Goal: Check status: Check status

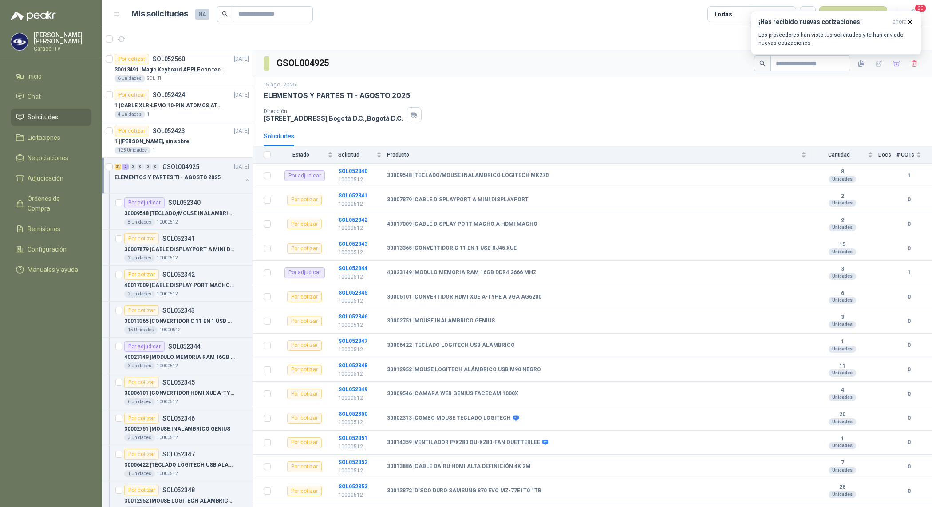
scroll to position [0, 0]
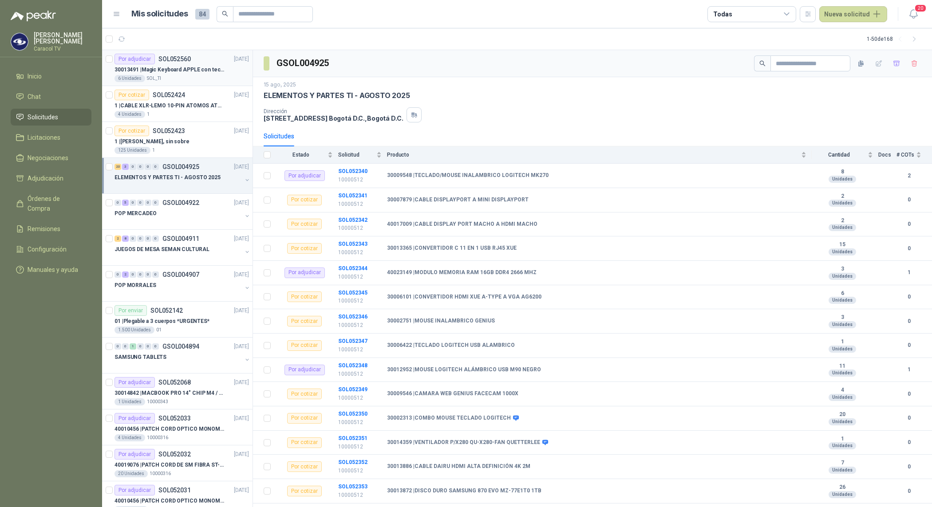
click at [181, 74] on p "30013491 | Magic Keyboard APPLE con teclado númerico en Español Plateado" at bounding box center [170, 70] width 111 height 8
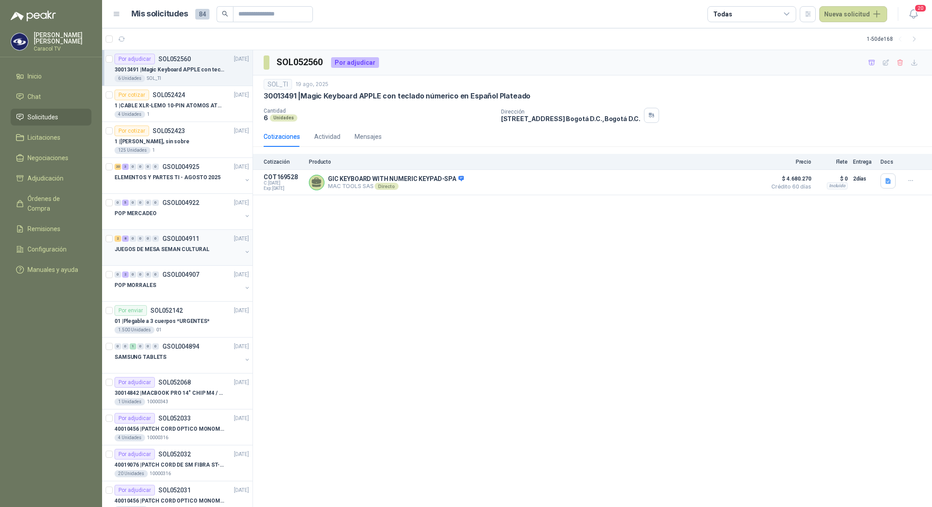
click at [181, 234] on div "2 8 0 0 0 0 GSOL004911 14/08/25" at bounding box center [183, 239] width 136 height 11
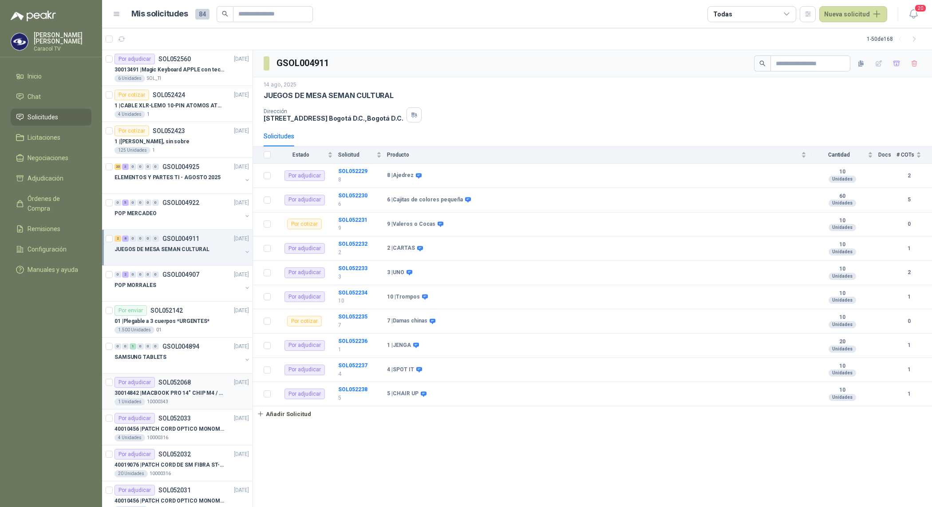
click at [161, 406] on p "10000343" at bounding box center [157, 402] width 21 height 7
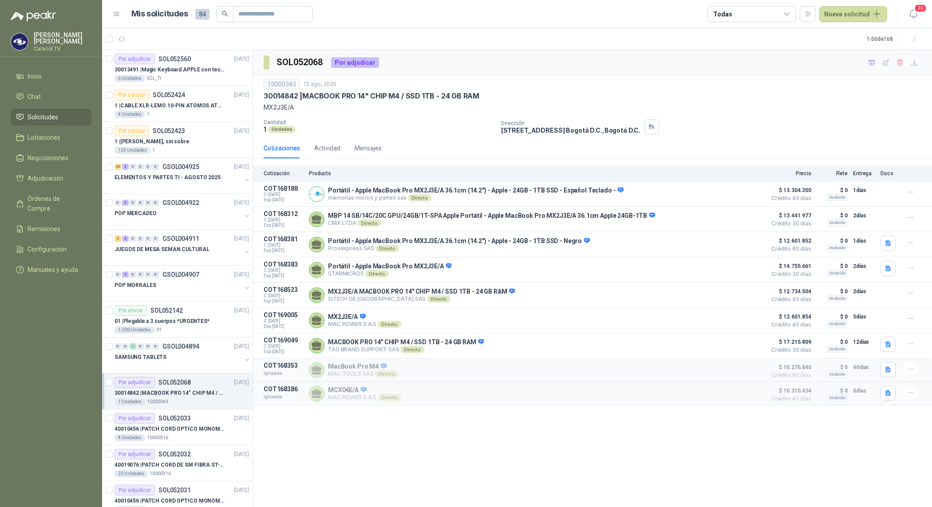
click at [309, 58] on h3 "SOL052068" at bounding box center [301, 62] width 48 height 14
copy h3 "SOL052068"
click at [174, 74] on div "30013491 | Magic Keyboard APPLE con teclado númerico en Español Plateado" at bounding box center [182, 69] width 135 height 11
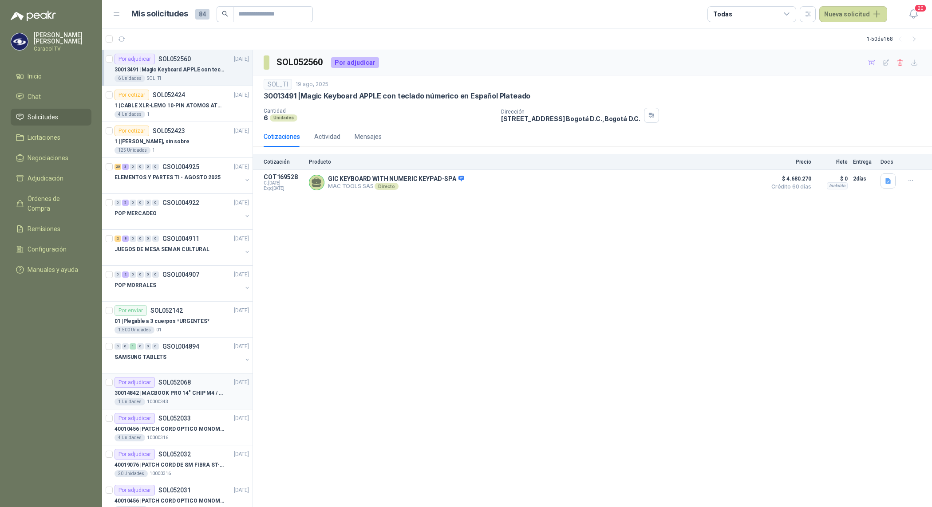
click at [195, 386] on div "Por adjudicar SOL052068 13/08/25" at bounding box center [182, 382] width 135 height 11
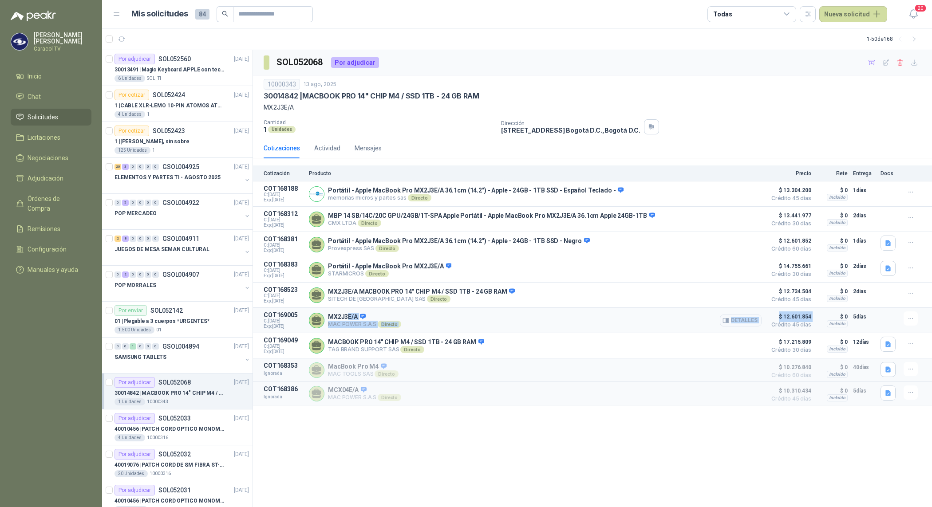
drag, startPoint x: 346, startPoint y: 323, endPoint x: 775, endPoint y: 329, distance: 428.5
click at [775, 329] on article "COT169005 C: 15/08/2025 Exp: 30/08/2025 MX2J3E/A MAC POWER S.A.S Directo Detall…" at bounding box center [592, 320] width 679 height 25
click at [606, 446] on div "SOL052068 Por adjudicar 10000343 13 ago, 2025 30014842 | MACBOOK PRO 14" CHIP M…" at bounding box center [592, 279] width 679 height 458
drag, startPoint x: 816, startPoint y: 285, endPoint x: 780, endPoint y: 293, distance: 37.2
click at [780, 293] on article "COT168523 C: 14/08/2025 Exp: 29/08/2025 MX2J3E/A MACBOOK PRO 14" CHIP M4 / SSD …" at bounding box center [592, 295] width 679 height 25
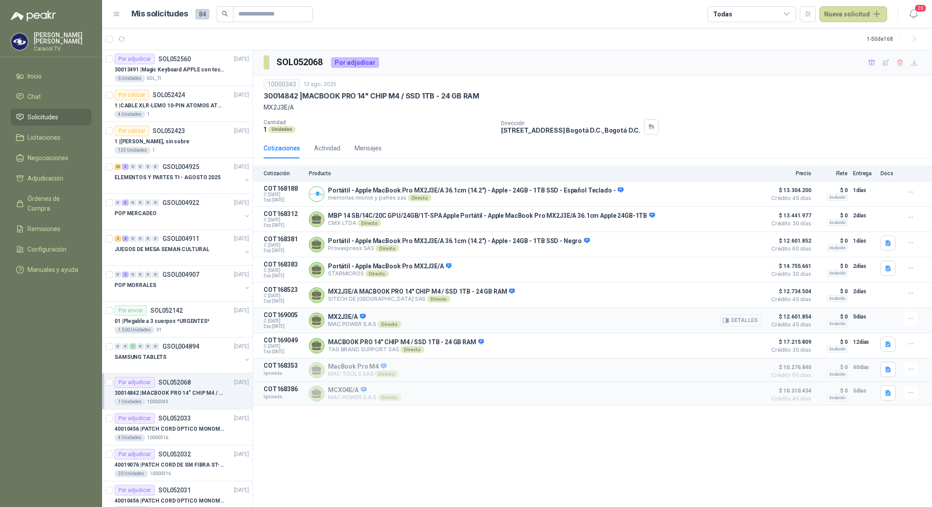
click at [693, 329] on div "MX2J3E/A MAC POWER S.A.S Directo Detalles" at bounding box center [535, 321] width 453 height 18
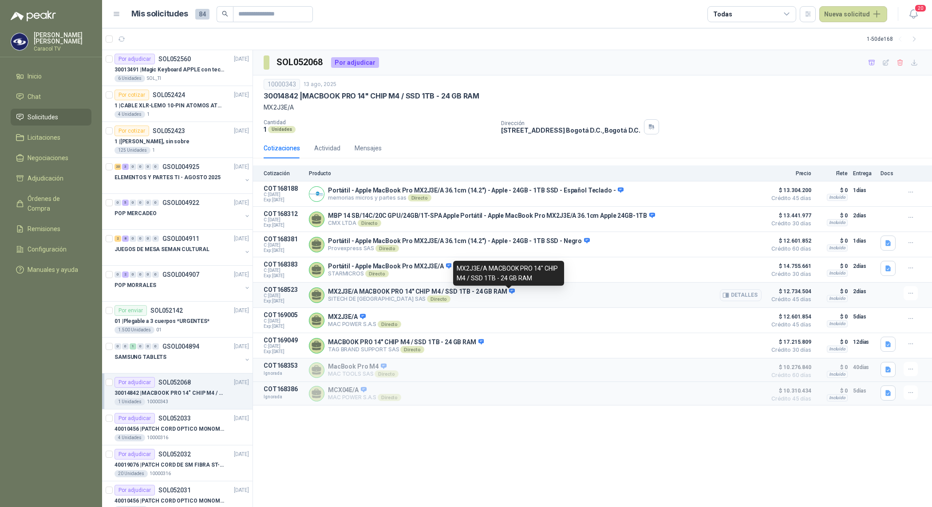
click at [509, 294] on icon at bounding box center [512, 291] width 6 height 5
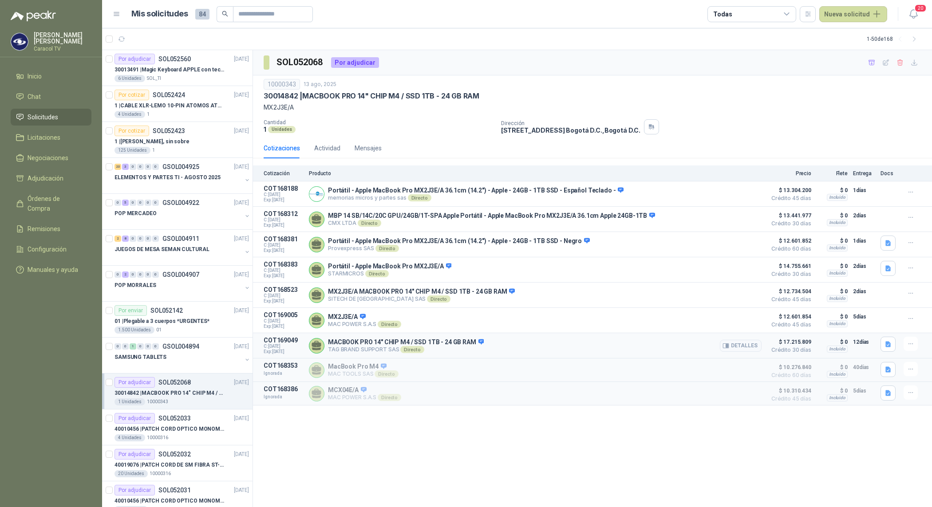
click at [472, 353] on p "TAG BRAND SUPPORT SAS Directo" at bounding box center [406, 349] width 156 height 7
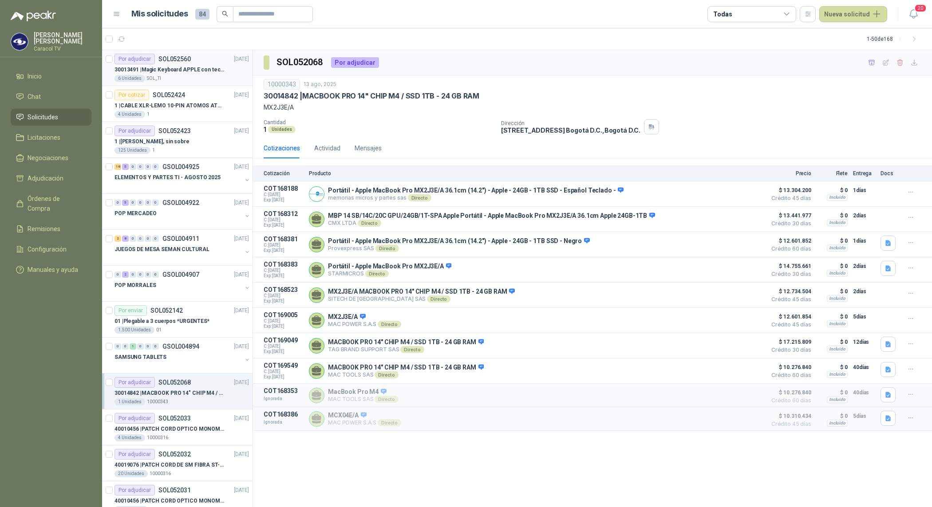
click at [194, 74] on p "30013491 | Magic Keyboard APPLE con teclado númerico en Español Plateado" at bounding box center [170, 70] width 111 height 8
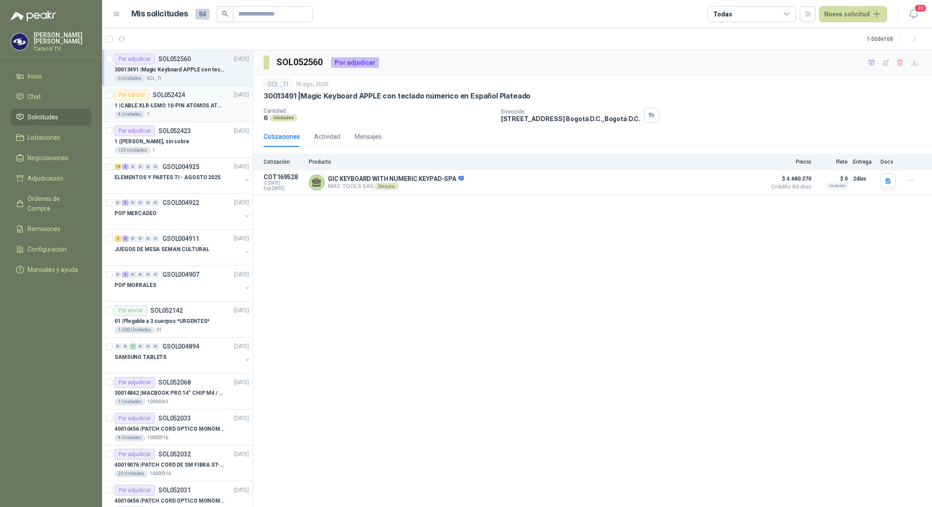
click at [171, 118] on div "4 Unidades 1" at bounding box center [182, 114] width 135 height 7
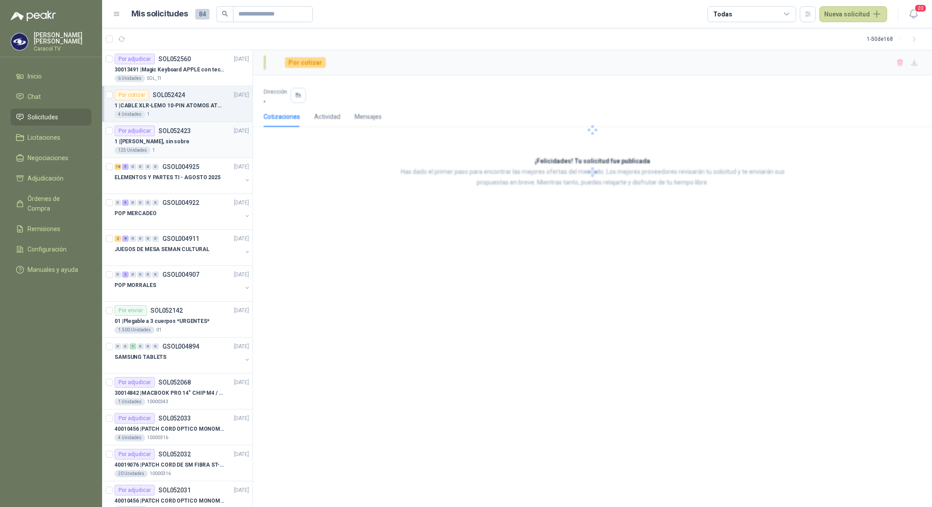
click at [174, 134] on p "SOL052423" at bounding box center [175, 131] width 32 height 6
click at [184, 172] on div "18 5 0 0 0 0 GSOL004925 [DATE]" at bounding box center [183, 167] width 136 height 11
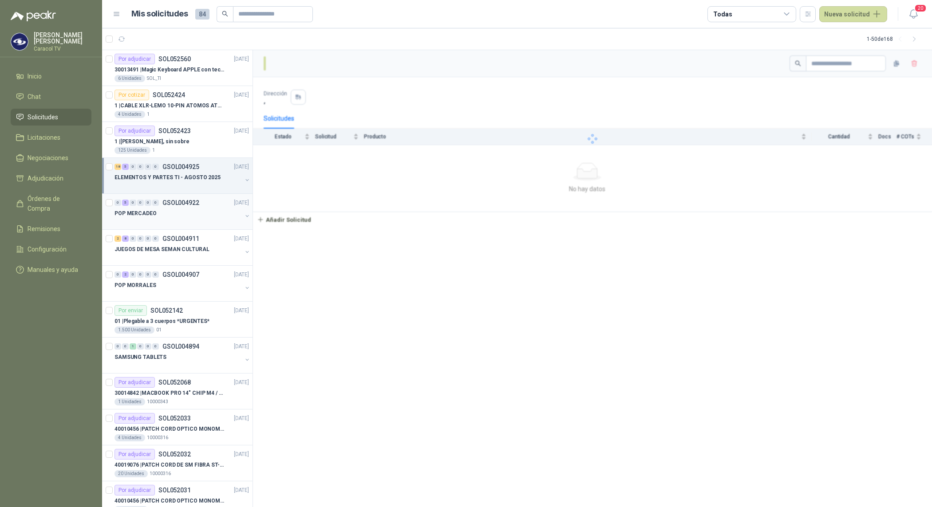
click at [191, 210] on div "POP MERCADEO" at bounding box center [178, 213] width 127 height 11
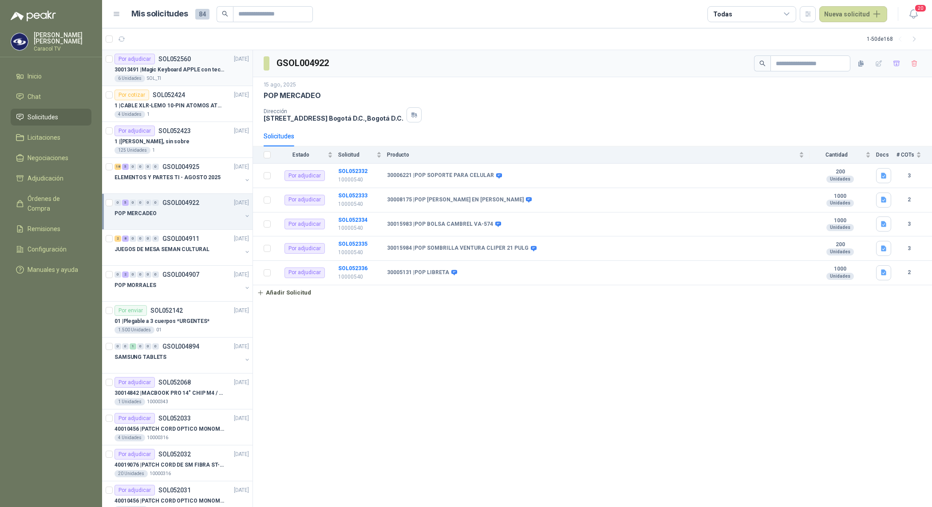
click at [192, 72] on p "30013491 | Magic Keyboard APPLE con teclado númerico en Español Plateado" at bounding box center [170, 70] width 111 height 8
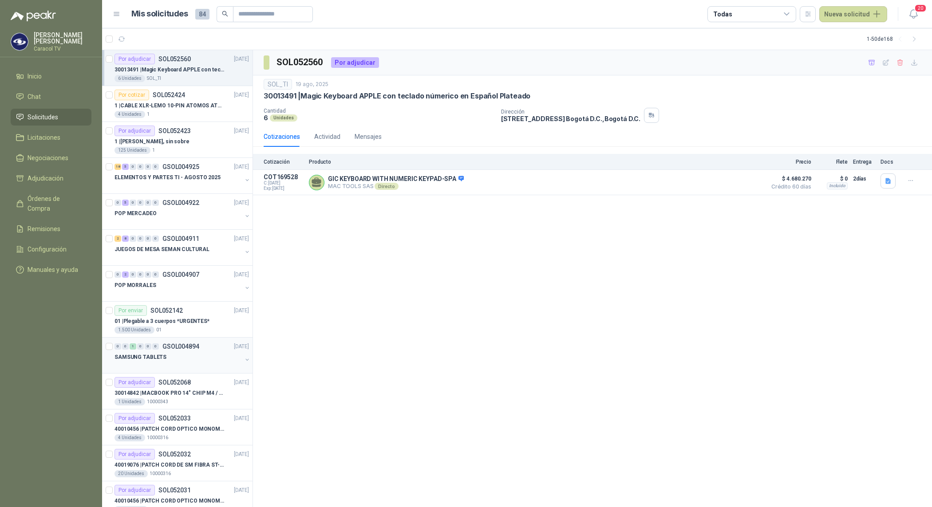
click at [162, 371] on div "0 0 1 0 0 0 GSOL004894 [DATE] SAMSUNG TABLETS" at bounding box center [177, 356] width 151 height 36
click at [197, 362] on div "SAMSUNG TABLETS" at bounding box center [178, 357] width 127 height 11
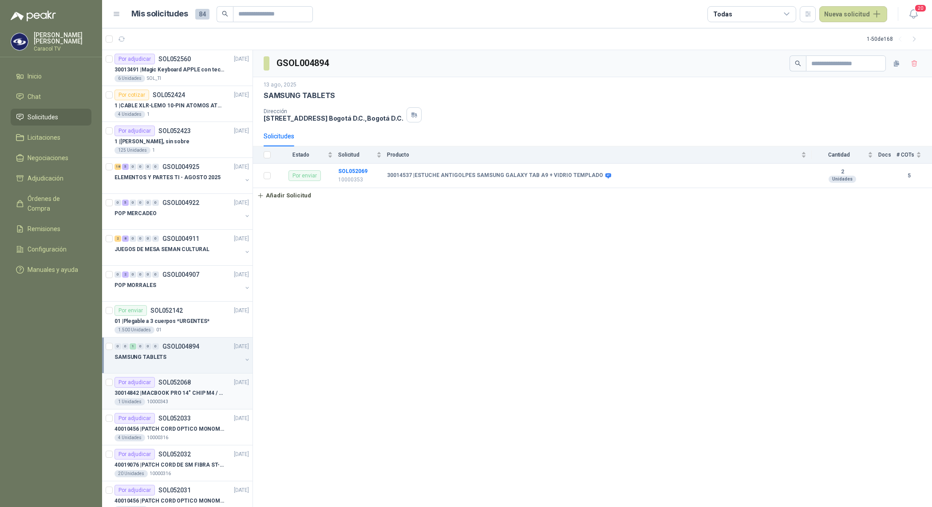
click at [187, 389] on p "30014842 | MACBOOK PRO 14" CHIP M4 / SSD 1TB - 24 GB RAM" at bounding box center [170, 393] width 111 height 8
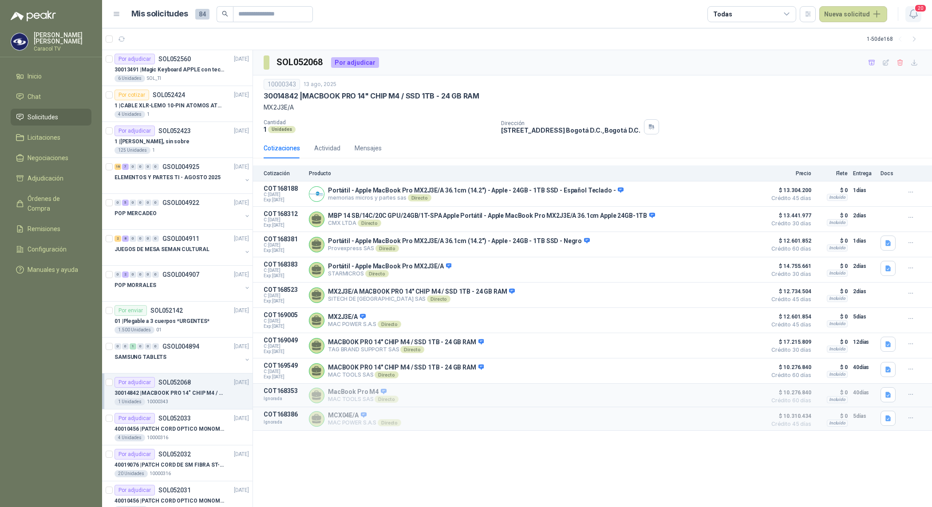
click at [917, 13] on icon "button" at bounding box center [913, 13] width 11 height 11
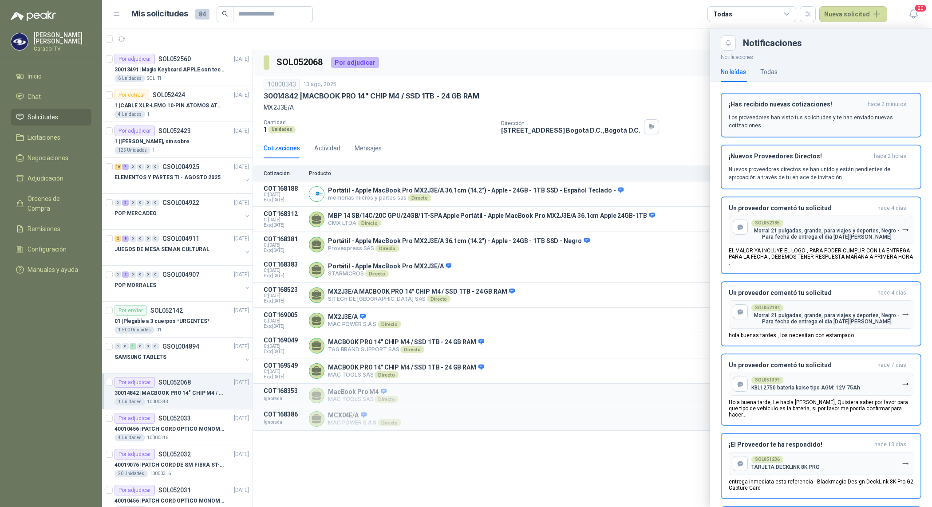
click at [842, 120] on p "Los proveedores han visto tus solicitudes y te han enviado nuevas cotizaciones." at bounding box center [821, 122] width 185 height 16
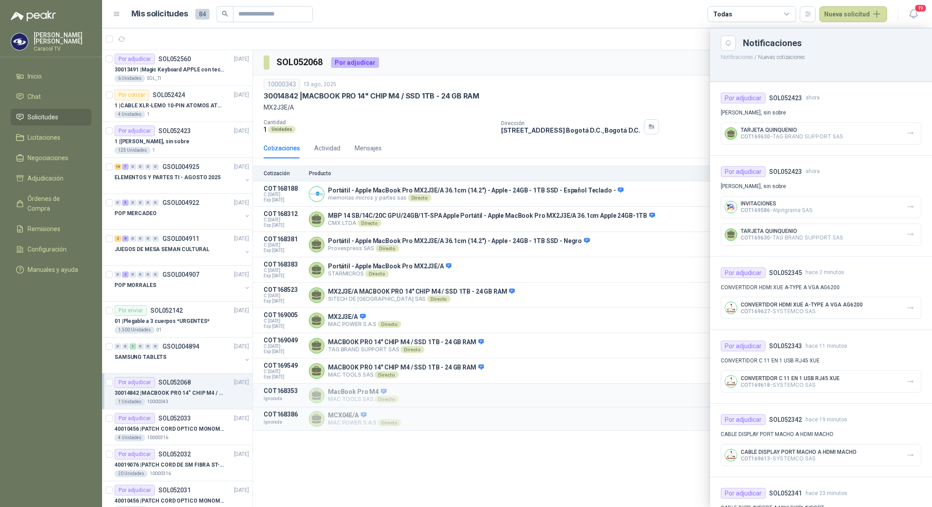
click at [161, 69] on div at bounding box center [517, 267] width 830 height 479
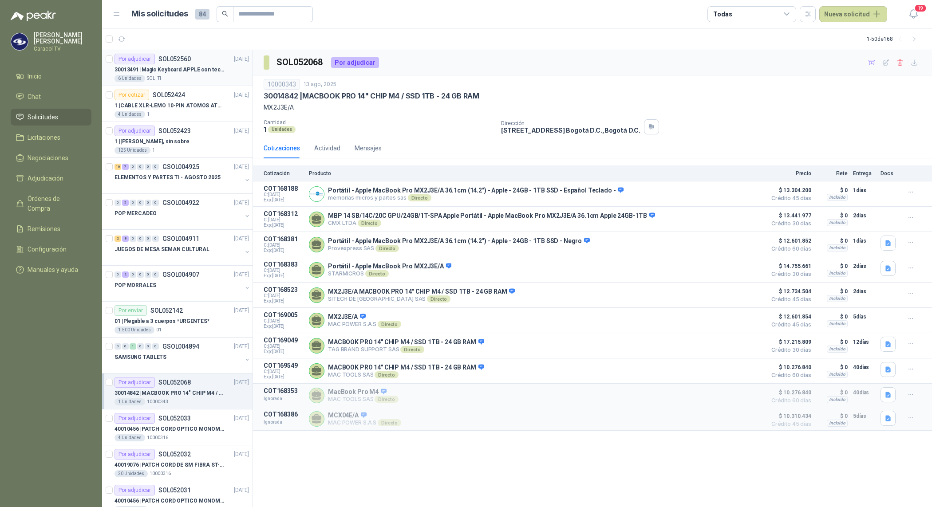
click at [178, 67] on p "30013491 | Magic Keyboard APPLE con teclado númerico en Español Plateado" at bounding box center [170, 70] width 111 height 8
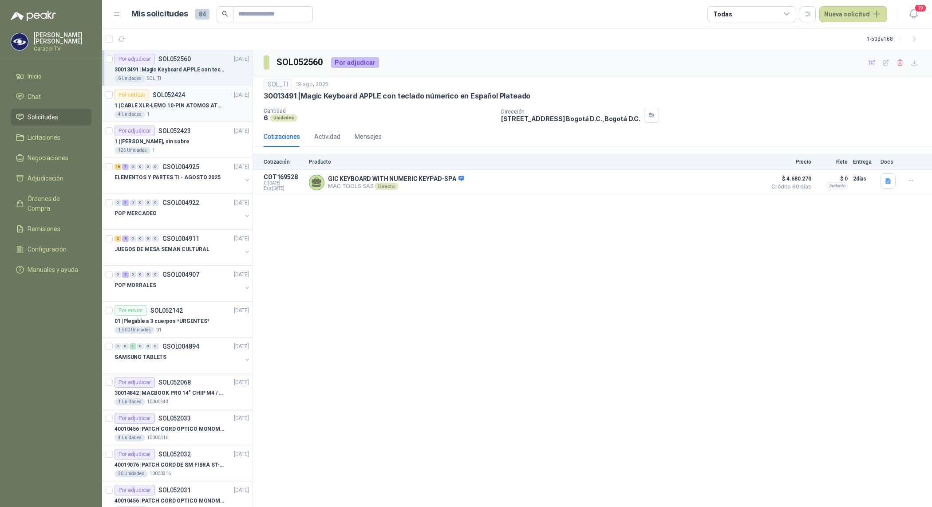
click at [182, 109] on p "1 | CABLE XLR-LEMO 10-PIN ATOMOS ATOMCAB016" at bounding box center [170, 106] width 111 height 8
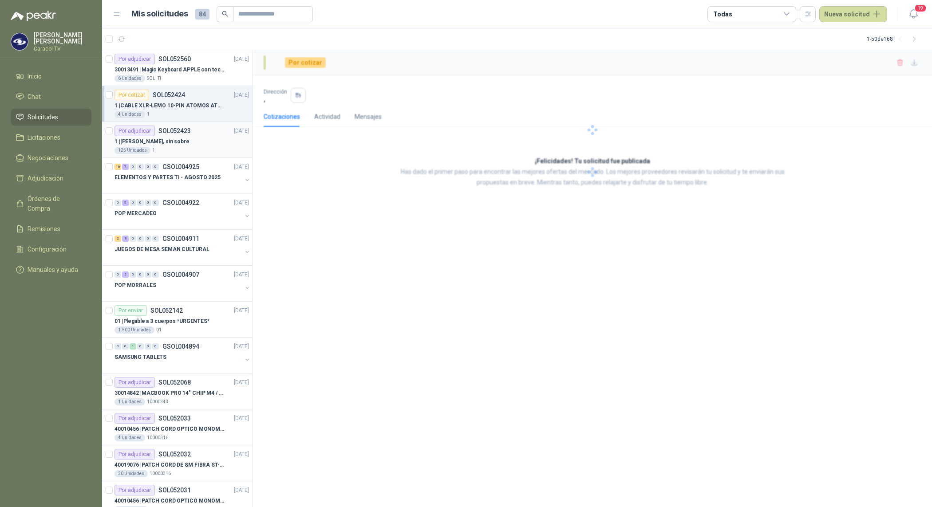
click at [203, 144] on div "1 | Tarjeta Quinquenios, sin sobre" at bounding box center [182, 141] width 135 height 11
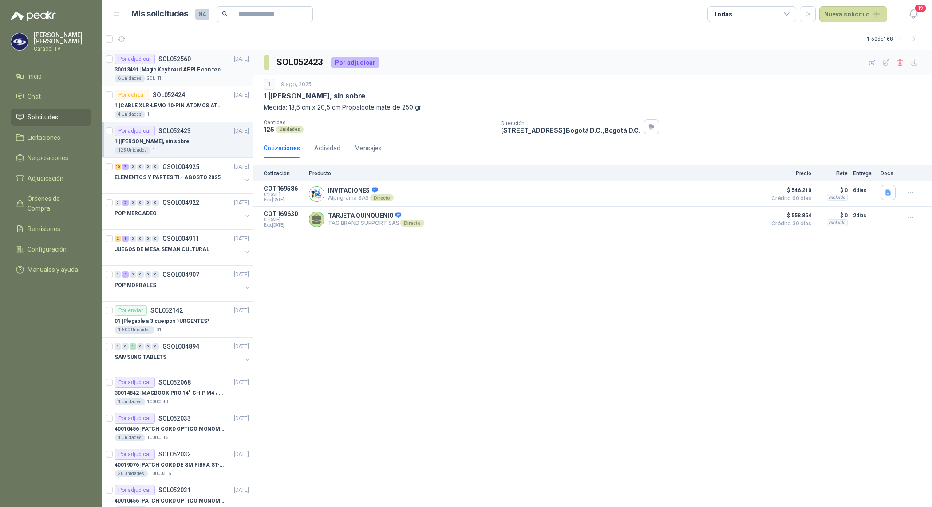
click at [194, 69] on p "30013491 | Magic Keyboard APPLE con teclado númerico en Español Plateado" at bounding box center [170, 70] width 111 height 8
